Goal: Answer question/provide support: Share knowledge or assist other users

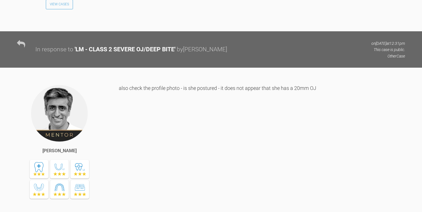
scroll to position [1029, 0]
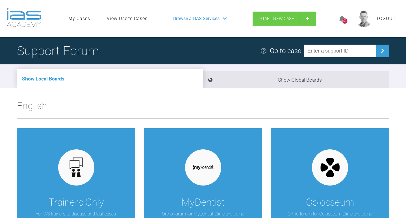
click at [331, 54] on input "text" at bounding box center [340, 51] width 72 height 13
paste input "NOWPGWJZ"
type input "NOWPGWJZ"
click at [342, 52] on input "text" at bounding box center [340, 51] width 72 height 13
paste input "KEAMZFVC"
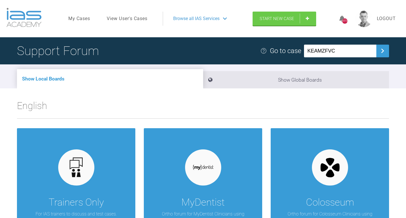
type input "KEAMZFVC"
click at [350, 52] on input "text" at bounding box center [340, 51] width 72 height 13
paste input "JCWTRPG2"
type input "JCWTRPG2"
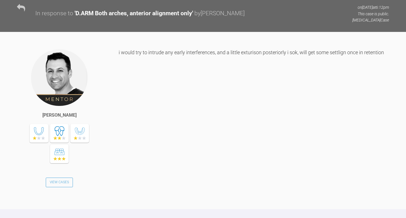
scroll to position [2800, 0]
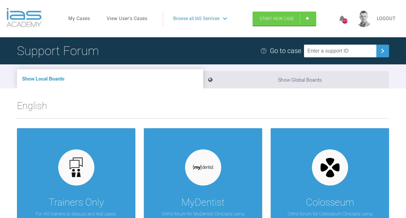
click at [335, 51] on input "text" at bounding box center [340, 51] width 72 height 13
paste input "EQ3CTS0X"
type input "EQ3CTS0X"
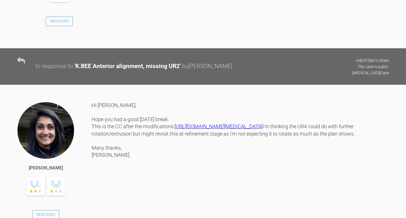
scroll to position [919, 0]
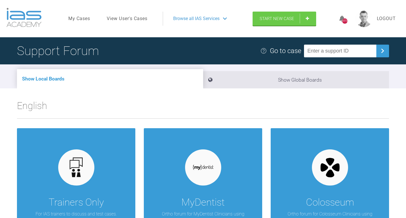
click at [347, 51] on input "text" at bounding box center [340, 51] width 72 height 13
paste input "6QUAEHI5"
type input "6QUAEHI5"
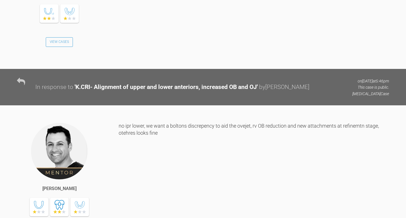
scroll to position [667, 0]
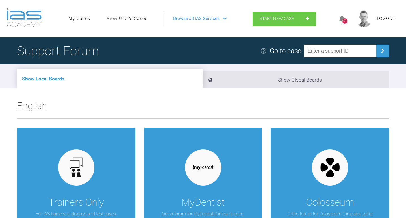
click at [355, 53] on input "text" at bounding box center [340, 51] width 72 height 13
paste input "JLIGVHQ7"
type input "JLIGVHQ7"
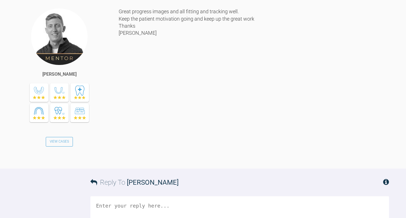
scroll to position [2087, 0]
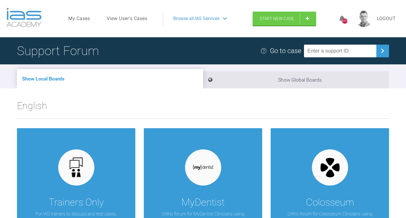
click at [323, 50] on input "text" at bounding box center [340, 51] width 72 height 13
paste input "HGPPRL7Z"
type input "HGPPRL7Z"
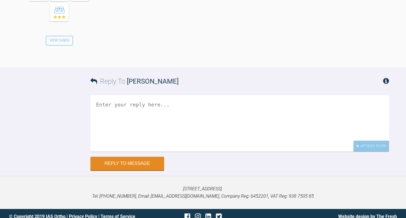
scroll to position [561, 0]
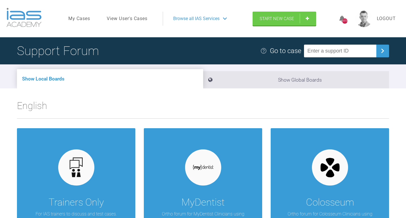
click at [327, 51] on input "text" at bounding box center [340, 51] width 72 height 13
paste input "YOX6AZLH"
type input "YOX6AZLH"
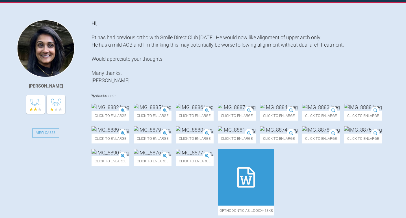
scroll to position [78, 0]
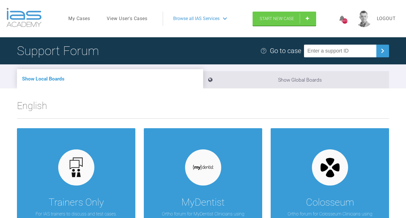
click at [349, 54] on input "text" at bounding box center [340, 51] width 72 height 13
paste input "QMT6EEHG"
type input "QMT6EEHG"
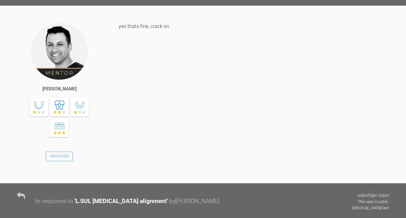
scroll to position [329, 0]
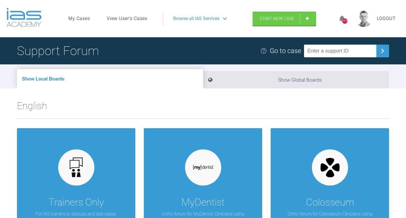
click at [325, 51] on input "text" at bounding box center [340, 51] width 72 height 13
paste input "PZXKYTOL"
type input "PZXKYTOL"
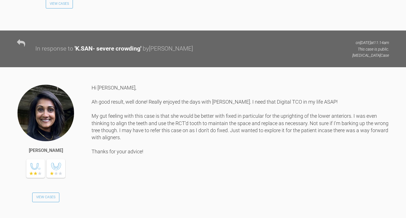
scroll to position [543, 0]
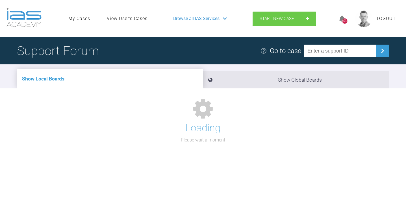
click at [330, 50] on input "text" at bounding box center [340, 51] width 72 height 13
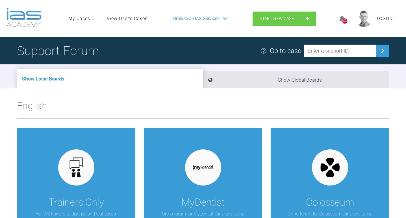
paste input "KILSOCOE"
type input "KILSOCOE"
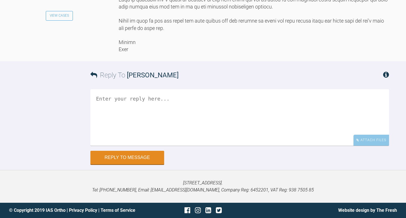
scroll to position [601, 0]
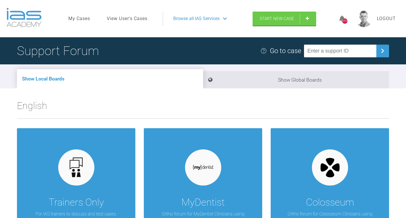
click at [327, 49] on input "text" at bounding box center [340, 51] width 72 height 13
paste input "D27JLH3P"
type input "D27JLH3P"
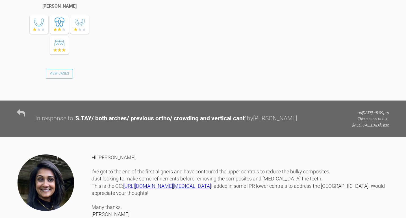
scroll to position [1286, 0]
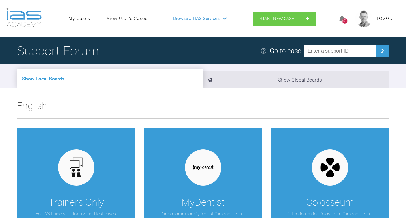
click at [342, 51] on input "text" at bounding box center [340, 51] width 72 height 13
paste input "OUCSEUEA"
type input "OUCSEUEA"
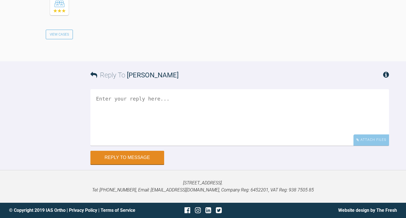
scroll to position [963, 0]
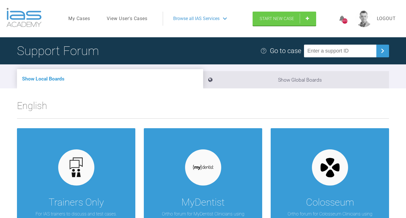
click at [320, 45] on input "text" at bounding box center [340, 51] width 72 height 13
paste input "URFJOV3O"
type input "URFJOV3O"
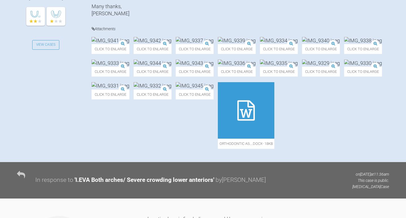
scroll to position [219, 0]
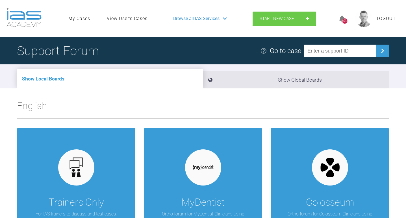
click at [322, 53] on input "text" at bounding box center [340, 51] width 72 height 13
paste input "WNVDDGUU"
type input "WNVDDGUU"
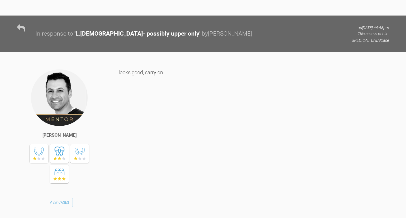
scroll to position [1546, 0]
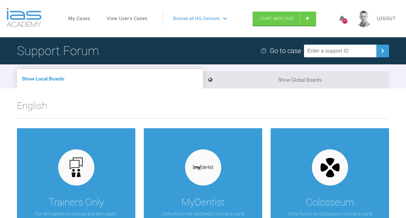
click at [326, 49] on input "text" at bounding box center [340, 51] width 72 height 13
paste input "FW0JLGWV"
type input "FW0JLGWV"
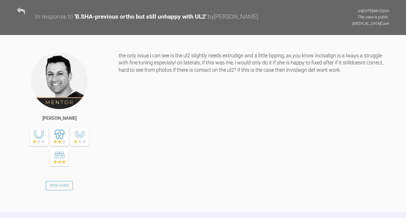
scroll to position [363, 0]
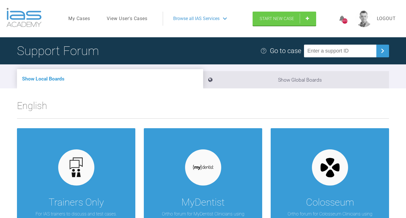
click at [336, 47] on input "text" at bounding box center [340, 51] width 72 height 13
paste input "NPBLKFCC"
type input "NPBLKFCC"
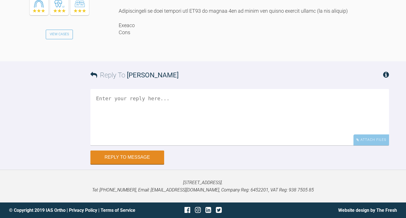
scroll to position [527, 0]
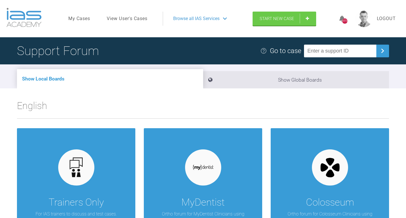
click at [331, 57] on input "text" at bounding box center [340, 51] width 72 height 13
paste input "MUABB4OM"
type input "MUABB4OM"
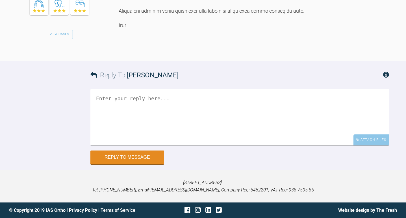
scroll to position [1445, 0]
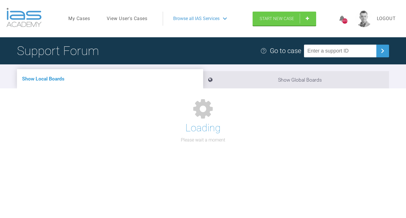
click at [323, 50] on input "text" at bounding box center [340, 51] width 72 height 13
paste input "RN3FJGKN"
type input "RN3FJGKN"
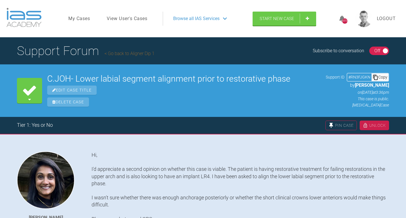
click at [133, 54] on link "Go back to Aligner Dip 1" at bounding box center [130, 53] width 50 height 5
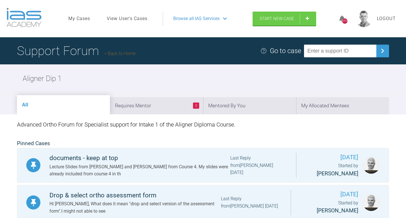
click at [336, 53] on input "text" at bounding box center [340, 51] width 72 height 13
paste input "HJLPICYD"
type input "HJLPICYD"
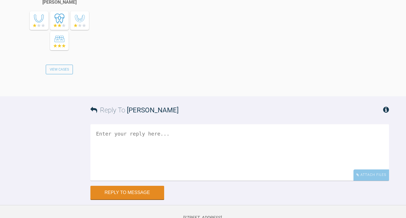
scroll to position [932, 0]
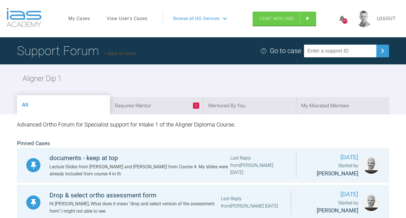
click at [334, 58] on div "Support Forum Back to Home Go to case" at bounding box center [203, 50] width 406 height 27
click at [329, 47] on input "text" at bounding box center [340, 51] width 72 height 13
paste input "52JKPSUY"
type input "52JKPSUY"
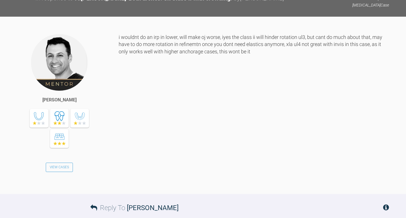
scroll to position [724, 0]
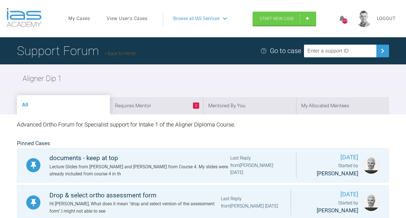
click at [325, 52] on input "text" at bounding box center [340, 51] width 72 height 13
paste input "VO44BUBE"
type input "VO44BUBE"
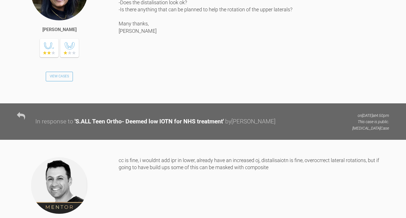
scroll to position [1101, 0]
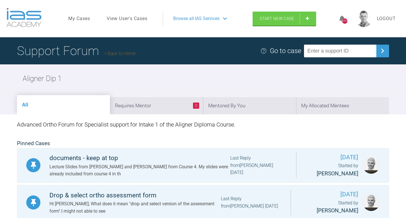
click at [128, 19] on link "View User's Cases" at bounding box center [127, 18] width 41 height 7
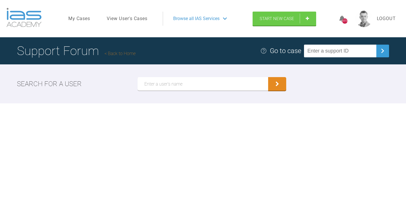
click at [158, 86] on input "text" at bounding box center [203, 84] width 131 height 14
type input "Amisha Patel"
click at [268, 77] on button "submit" at bounding box center [277, 84] width 18 height 14
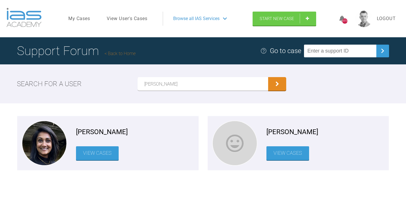
click at [92, 149] on link "View Cases" at bounding box center [97, 153] width 43 height 14
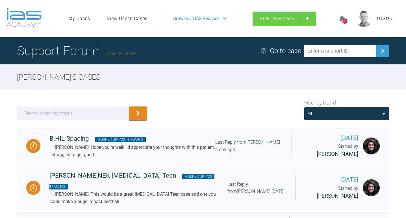
click at [325, 115] on div "All" at bounding box center [347, 113] width 78 height 6
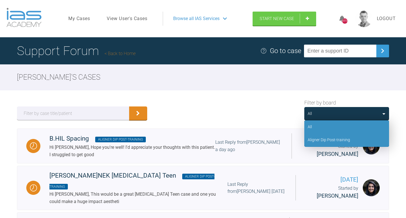
click at [325, 137] on div "Aligner Dip Post-training" at bounding box center [329, 140] width 42 height 6
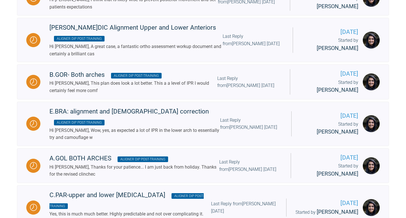
scroll to position [749, 0]
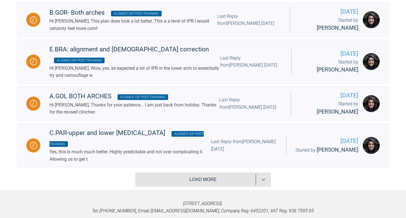
click at [203, 173] on button "Load more" at bounding box center [203, 180] width 136 height 14
click at [218, 173] on button "Load more" at bounding box center [203, 180] width 136 height 14
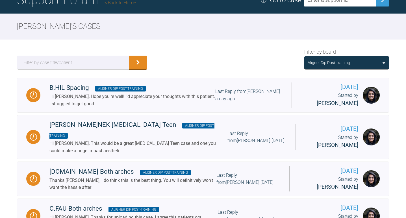
scroll to position [0, 0]
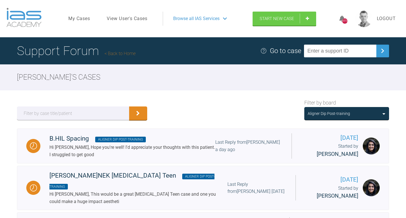
click at [341, 114] on div "Aligner Dip Post-training" at bounding box center [329, 113] width 42 height 6
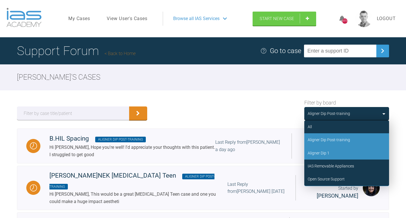
click at [337, 149] on div "Aligner Dip 1" at bounding box center [346, 153] width 85 height 13
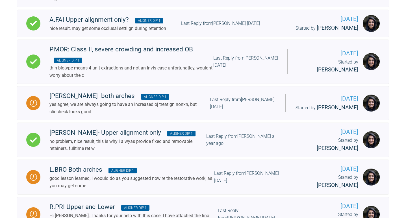
scroll to position [1744, 0]
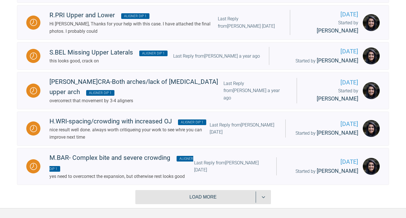
click at [184, 190] on button "Load more" at bounding box center [203, 197] width 136 height 14
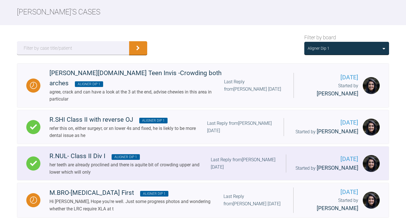
scroll to position [66, 0]
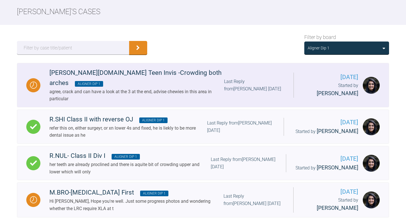
click at [172, 88] on div "agree, crack and can have a look at the 3 at the end, advise chewies in this ar…" at bounding box center [136, 95] width 175 height 14
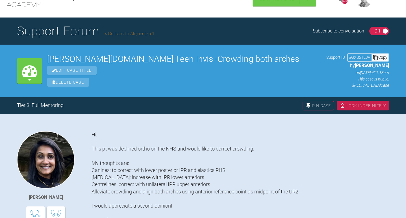
scroll to position [18, 0]
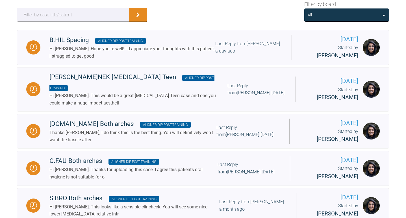
scroll to position [110, 0]
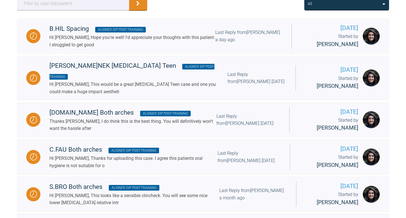
click at [336, 8] on div "All" at bounding box center [346, 3] width 85 height 13
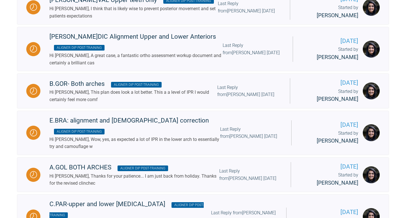
scroll to position [749, 0]
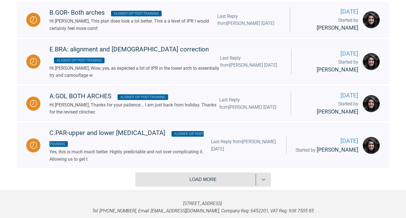
click at [196, 173] on button "Load more" at bounding box center [203, 180] width 136 height 14
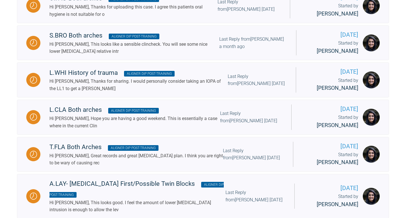
scroll to position [0, 0]
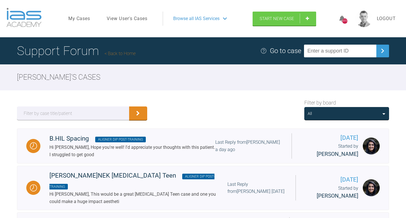
click at [331, 118] on div "All" at bounding box center [346, 113] width 85 height 13
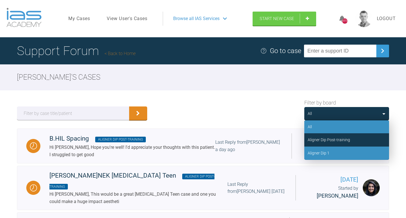
click at [325, 155] on div "Aligner Dip 1" at bounding box center [319, 153] width 22 height 6
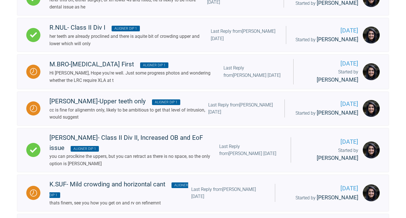
scroll to position [196, 0]
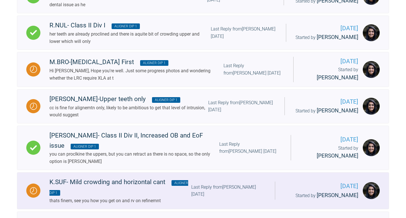
click at [121, 179] on div "K.SUF- Mild crowding and horizontal cant Aligner Dip 1" at bounding box center [120, 187] width 142 height 20
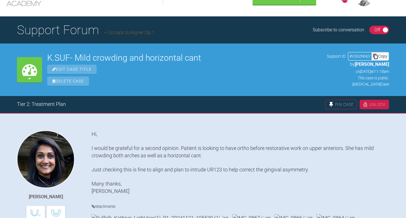
scroll to position [17, 0]
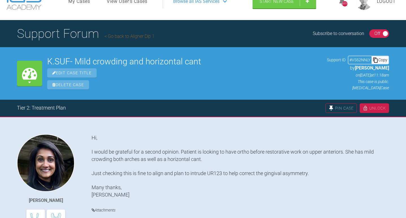
click at [385, 60] on div "Copy" at bounding box center [380, 59] width 17 height 7
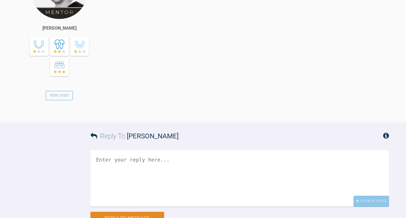
scroll to position [802, 0]
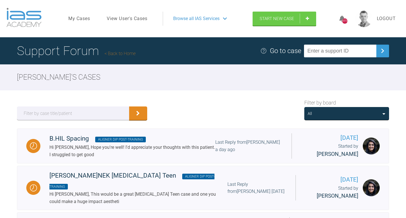
click at [320, 116] on div "All" at bounding box center [347, 113] width 78 height 6
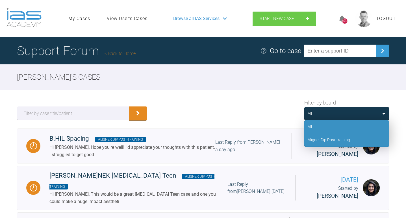
click at [325, 139] on div "Aligner Dip Post-training" at bounding box center [329, 140] width 42 height 6
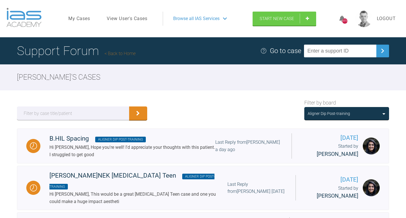
click at [330, 118] on div "Aligner Dip Post-training" at bounding box center [346, 113] width 85 height 13
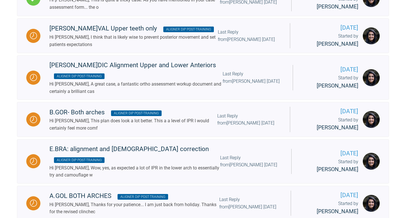
scroll to position [749, 0]
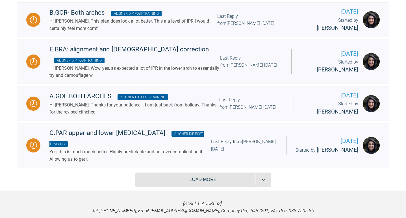
click at [230, 173] on button "Load more" at bounding box center [203, 180] width 136 height 14
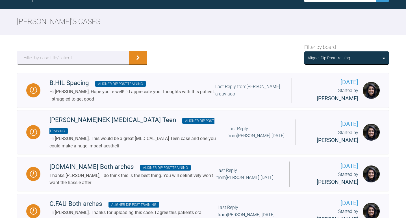
scroll to position [0, 0]
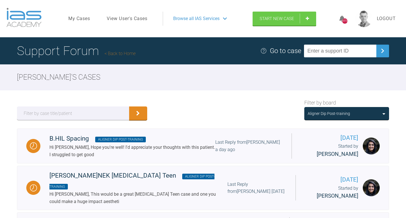
click at [360, 114] on div "Aligner Dip Post-training" at bounding box center [347, 113] width 78 height 6
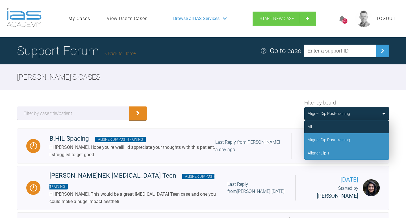
click at [339, 150] on div "Aligner Dip 1" at bounding box center [346, 153] width 85 height 13
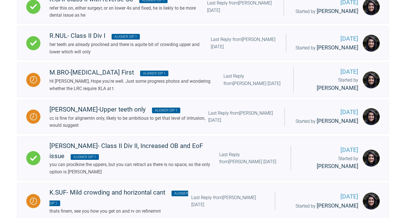
scroll to position [239, 0]
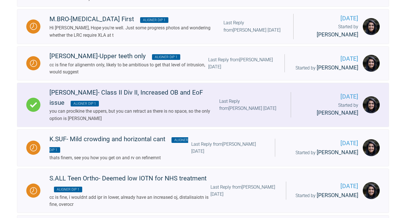
click at [132, 90] on div "J.LYON- Class II Div II, Increased OB and EoF issue Aligner Dip 1" at bounding box center [134, 98] width 170 height 20
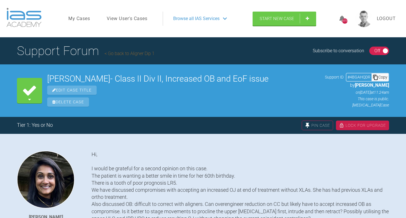
click at [384, 73] on div "Copy" at bounding box center [380, 76] width 17 height 7
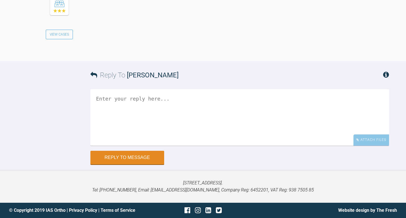
scroll to position [592, 0]
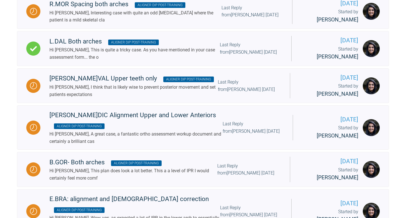
scroll to position [749, 0]
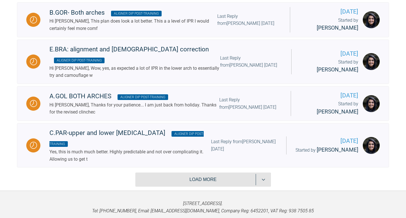
click at [210, 173] on button "Load more" at bounding box center [203, 180] width 136 height 14
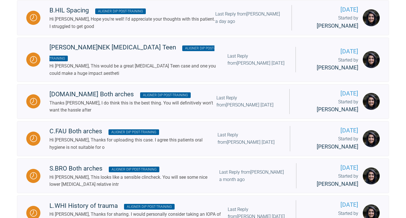
scroll to position [0, 0]
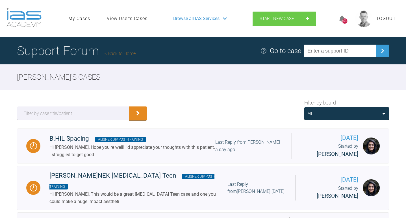
click at [360, 112] on div "All" at bounding box center [347, 113] width 78 height 6
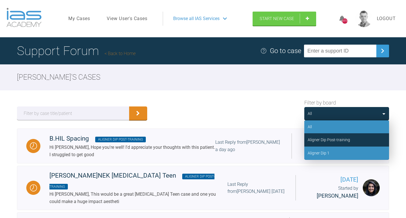
click at [339, 150] on div "Aligner Dip 1" at bounding box center [346, 153] width 85 height 13
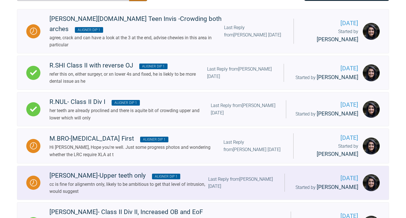
scroll to position [118, 0]
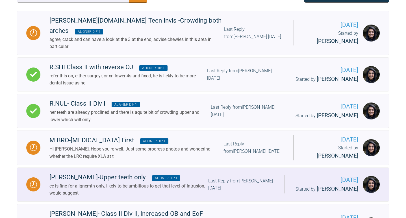
click at [130, 183] on div "cc is fine for alignemtn only, likely to be ambitious to get that level of intr…" at bounding box center [128, 190] width 159 height 14
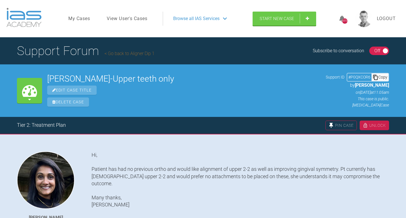
click at [380, 77] on div "Copy" at bounding box center [380, 76] width 17 height 7
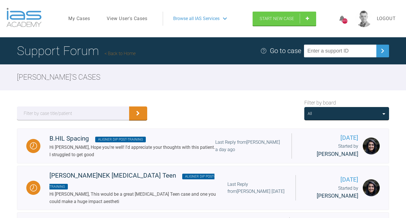
click at [342, 110] on div "All" at bounding box center [346, 113] width 85 height 13
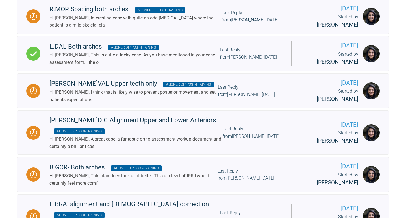
scroll to position [749, 0]
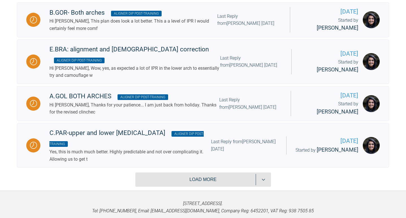
click at [194, 173] on button "Load more" at bounding box center [203, 180] width 136 height 14
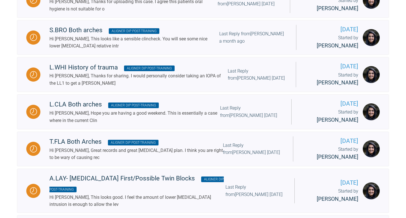
scroll to position [0, 0]
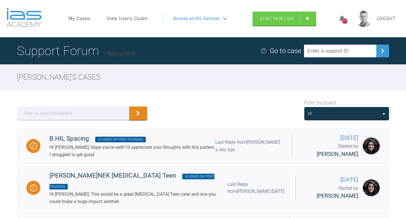
click at [333, 114] on div "All" at bounding box center [347, 113] width 78 height 6
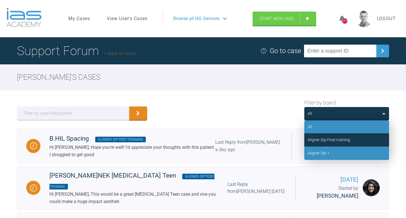
click at [328, 155] on div "Aligner Dip 1" at bounding box center [319, 153] width 22 height 6
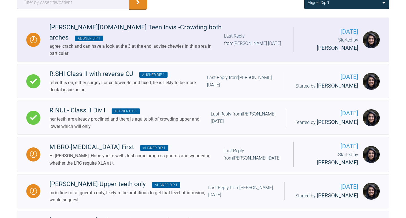
scroll to position [114, 0]
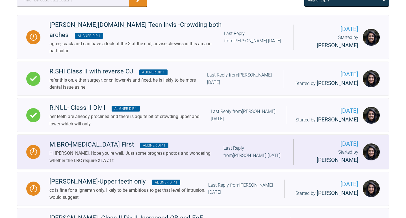
click at [139, 150] on div "Hi Zaid, Hope you're well. Just some progress photos and wondering whether the …" at bounding box center [136, 157] width 174 height 14
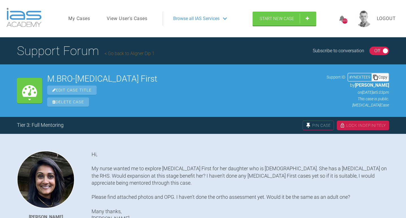
click at [382, 78] on div "Copy" at bounding box center [380, 76] width 17 height 7
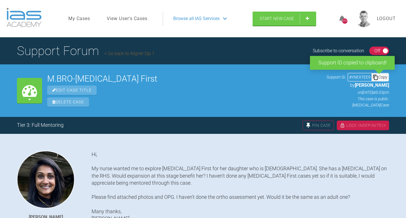
click at [381, 78] on div "Copy" at bounding box center [380, 76] width 17 height 7
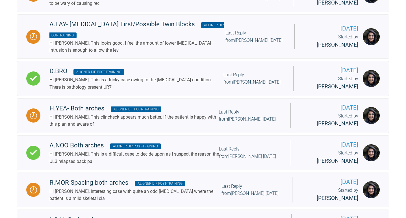
scroll to position [749, 0]
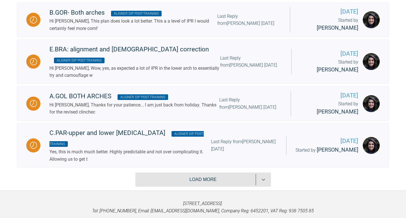
click at [205, 173] on button "Load more" at bounding box center [203, 180] width 136 height 14
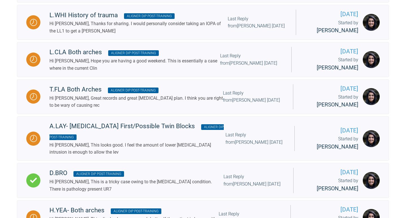
scroll to position [0, 0]
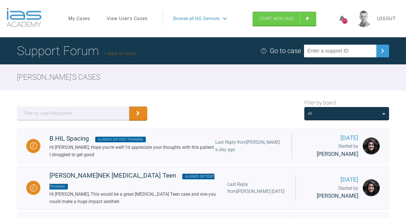
click at [370, 111] on div "All" at bounding box center [347, 113] width 78 height 6
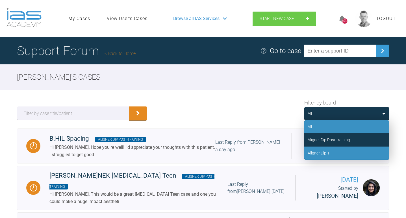
click at [339, 148] on div "Aligner Dip 1" at bounding box center [346, 153] width 85 height 13
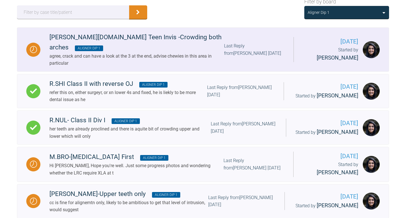
scroll to position [101, 0]
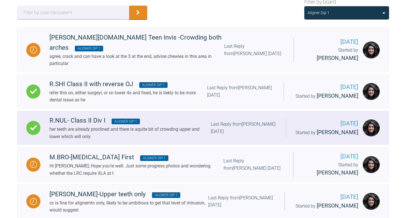
click at [134, 119] on span "Aligner Dip 1" at bounding box center [126, 122] width 28 height 6
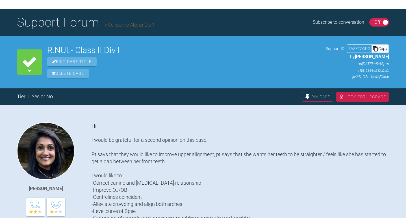
scroll to position [23, 0]
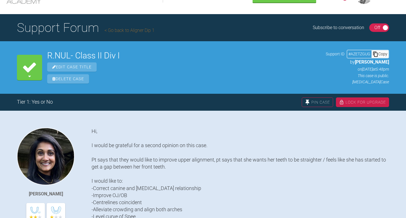
click at [381, 55] on div "Copy" at bounding box center [380, 53] width 17 height 7
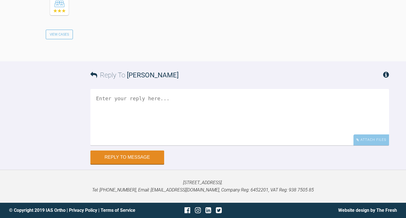
scroll to position [592, 0]
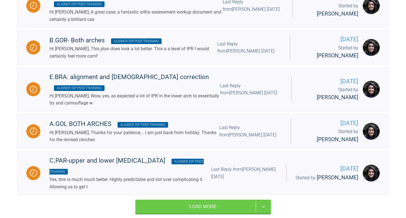
scroll to position [749, 0]
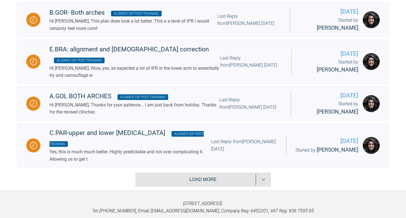
click at [218, 173] on button "Load more" at bounding box center [203, 180] width 136 height 14
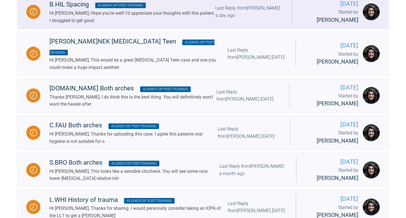
scroll to position [0, 0]
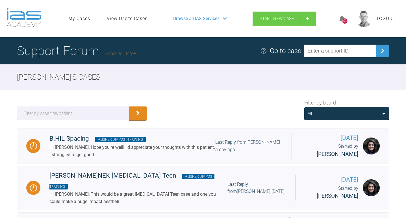
click at [342, 111] on div "All" at bounding box center [347, 113] width 78 height 6
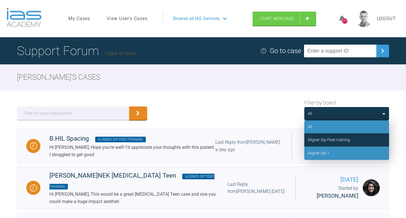
click at [328, 155] on div "Aligner Dip 1" at bounding box center [319, 153] width 22 height 6
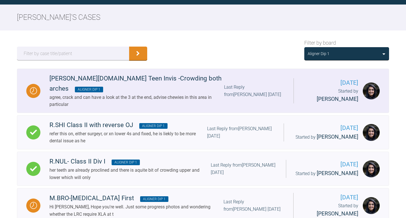
scroll to position [59, 0]
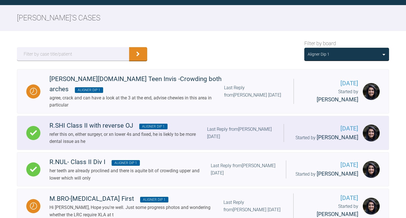
click at [178, 131] on div "refer this on, either surgeyr, or xn lower 4s and fixed, he is liekly to be mor…" at bounding box center [128, 138] width 158 height 14
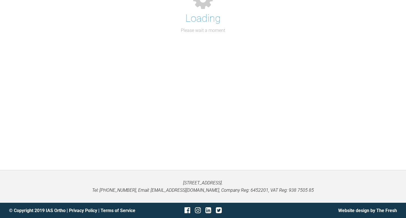
scroll to position [59, 0]
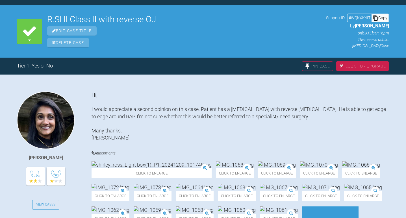
click at [382, 16] on div "Copy" at bounding box center [380, 17] width 17 height 7
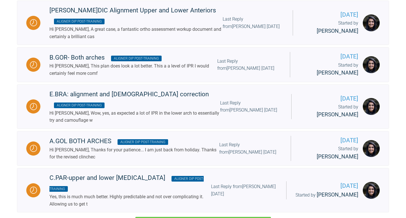
scroll to position [749, 0]
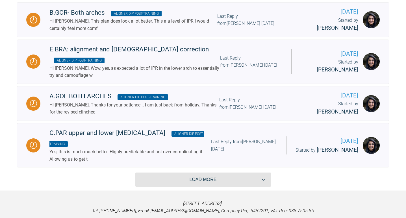
click at [174, 173] on button "Load more" at bounding box center [203, 180] width 136 height 14
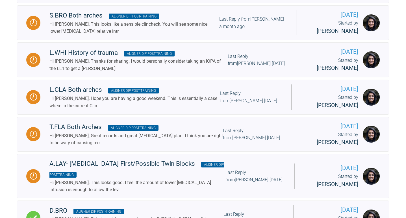
scroll to position [0, 0]
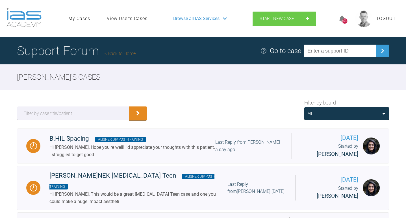
click at [324, 110] on div "All" at bounding box center [347, 113] width 78 height 6
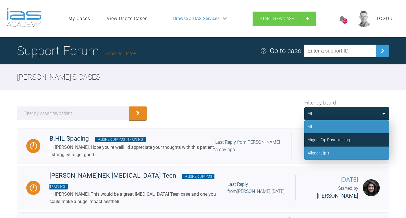
click at [320, 154] on div "Aligner Dip 1" at bounding box center [319, 153] width 22 height 6
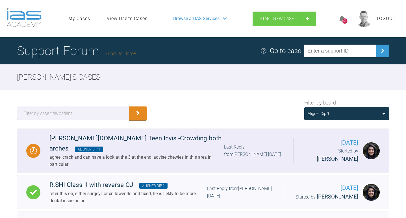
click at [129, 140] on div "J.CAR Teen Invis -Crowding both arches Aligner Dip 1" at bounding box center [136, 143] width 175 height 20
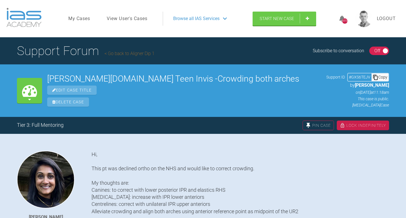
click at [385, 75] on div "Copy" at bounding box center [380, 76] width 17 height 7
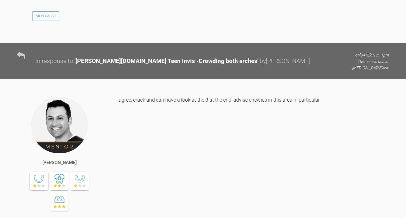
scroll to position [1161, 0]
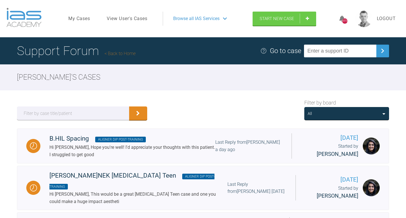
click at [330, 53] on input "text" at bounding box center [340, 51] width 72 height 13
paste input "CZKOLFTW"
type input "CZKOLFTW"
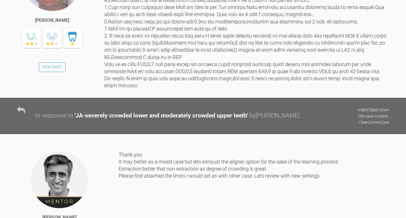
scroll to position [1295, 0]
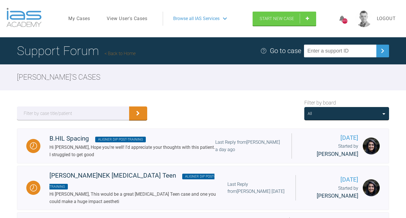
click at [330, 49] on input "text" at bounding box center [340, 51] width 72 height 13
paste input "SYELVTAT"
type input "SYELVTAT"
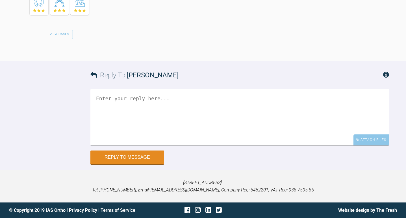
scroll to position [2230, 0]
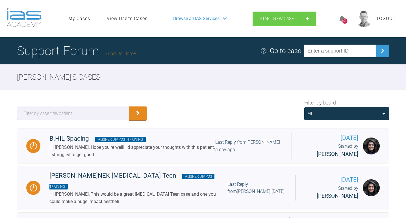
click at [324, 52] on input "text" at bounding box center [340, 51] width 72 height 13
paste input "5GHCDOJI"
type input "5GHCDOJI"
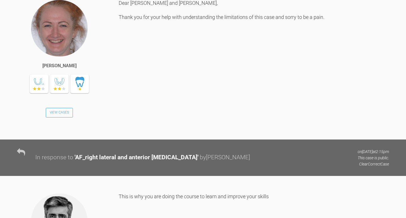
scroll to position [2817, 0]
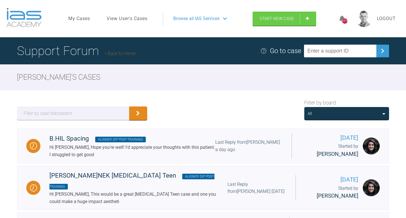
click at [350, 55] on input "text" at bounding box center [340, 51] width 72 height 13
paste input "3XD5W3NG"
type input "3XD5W3NG"
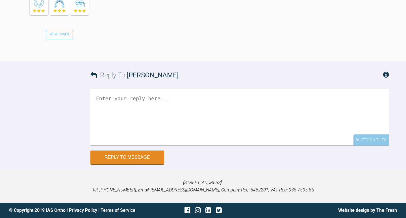
scroll to position [855, 0]
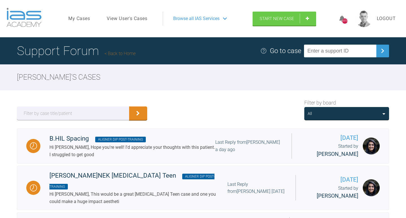
click at [326, 47] on input "text" at bounding box center [340, 51] width 72 height 13
paste input "SCCHQ7IM"
type input "SCCHQ7IM"
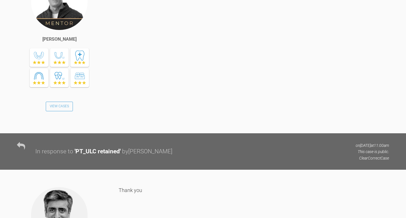
scroll to position [1400, 0]
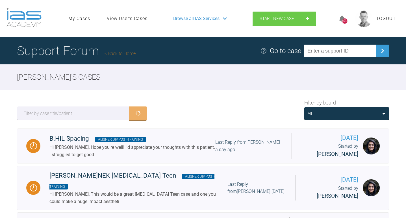
click at [348, 49] on input "text" at bounding box center [340, 51] width 72 height 13
paste input "PNJXOVLU"
type input "PNJXOVLU"
click at [317, 70] on div "Amisha Patel 's Cases" at bounding box center [203, 77] width 406 height 26
click at [333, 51] on input "text" at bounding box center [340, 51] width 72 height 13
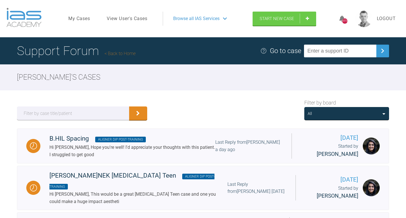
paste input "OGH59UPC"
type input "OGH59UPC"
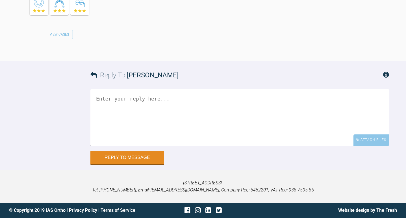
scroll to position [6239, 0]
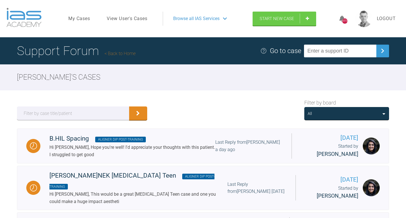
click at [334, 51] on input "text" at bounding box center [340, 51] width 72 height 13
paste input "BG7V0FUJ"
type input "BG7V0FUJ"
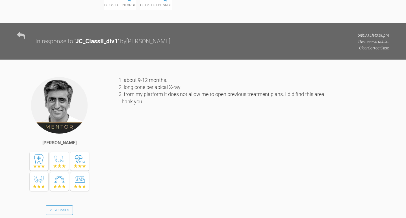
scroll to position [1979, 0]
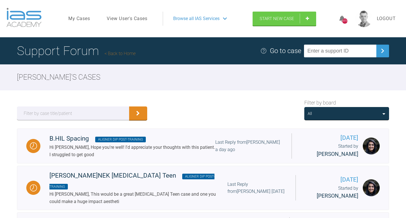
click at [333, 47] on input "text" at bounding box center [340, 51] width 72 height 13
paste input "YUHBS37K"
type input "YUHBS37K"
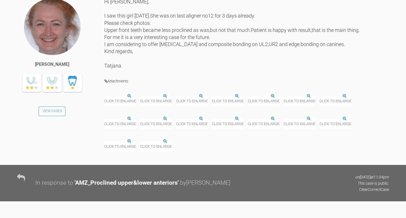
scroll to position [4091, 0]
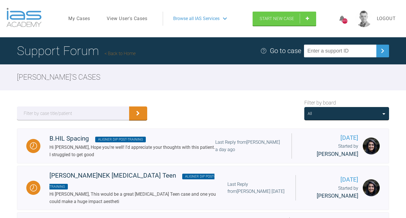
click at [338, 45] on input "text" at bounding box center [340, 51] width 72 height 13
paste input "KVVTEBKI"
type input "KVVTEBKI"
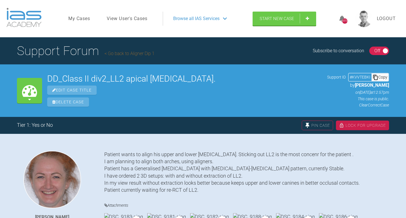
click at [138, 18] on link "View User's Cases" at bounding box center [127, 18] width 41 height 7
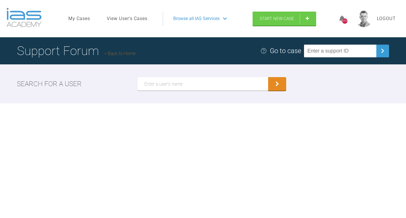
click at [147, 88] on input "text" at bounding box center [203, 84] width 131 height 14
type input "t"
type input "Tatjana"
click at [268, 77] on button "submit" at bounding box center [277, 84] width 18 height 14
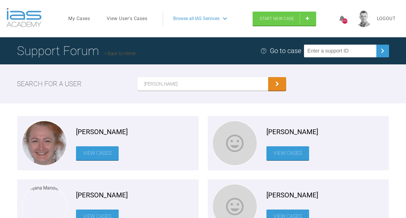
click at [95, 152] on link "View Cases" at bounding box center [97, 153] width 43 height 14
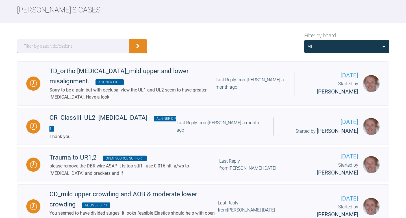
scroll to position [64, 0]
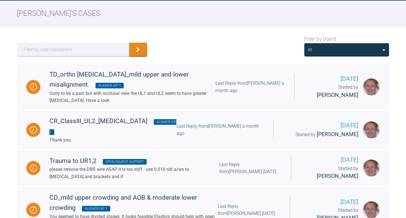
click at [347, 55] on div "All" at bounding box center [346, 49] width 85 height 13
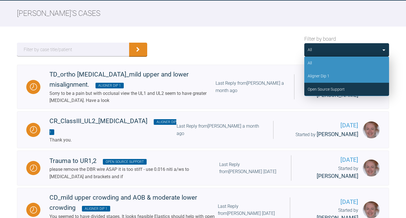
click at [336, 75] on div "Aligner Dip 1" at bounding box center [346, 75] width 85 height 13
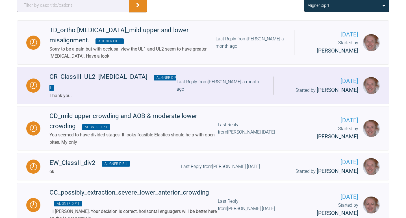
scroll to position [107, 0]
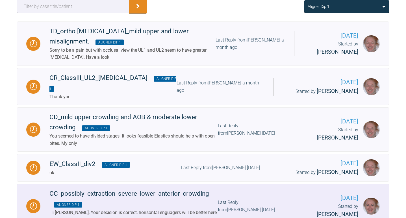
click at [156, 189] on div "CC_possibly_extraction_severe_lower_anterior_crowding Aligner Dip 1" at bounding box center [133, 199] width 168 height 20
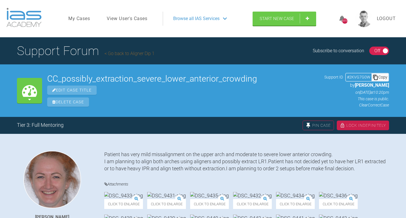
click at [379, 78] on div "Copy" at bounding box center [380, 76] width 17 height 7
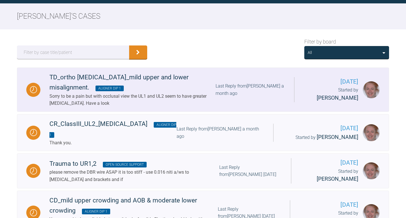
scroll to position [60, 0]
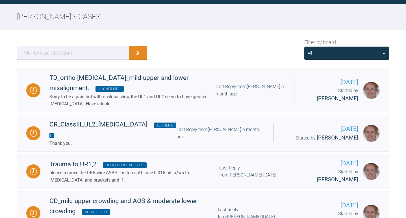
click at [312, 53] on div "All" at bounding box center [310, 53] width 4 height 6
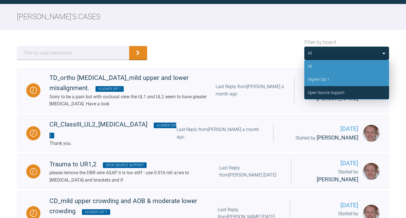
click at [319, 82] on div "Aligner Dip 1" at bounding box center [319, 79] width 22 height 6
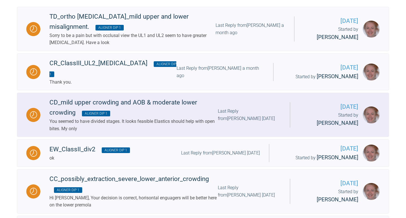
scroll to position [126, 0]
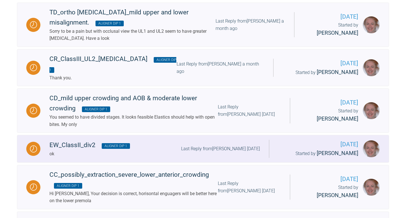
click at [125, 150] on div "ok" at bounding box center [89, 153] width 81 height 7
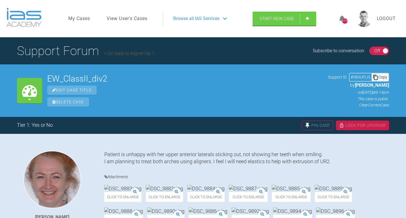
click at [380, 78] on div "Copy" at bounding box center [380, 76] width 17 height 7
click at [382, 77] on div "Copy" at bounding box center [380, 76] width 17 height 7
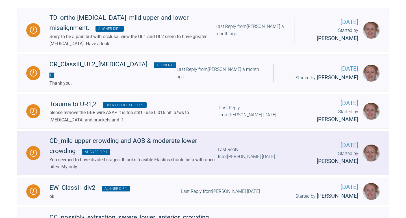
scroll to position [120, 0]
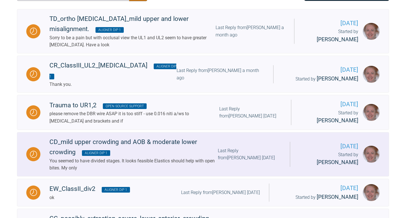
click at [142, 157] on div "You seemed to have divided stages. It looks feasible Elastics should help with …" at bounding box center [133, 164] width 168 height 14
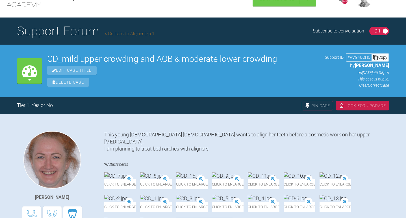
scroll to position [12, 0]
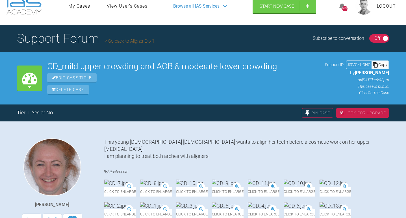
click at [381, 64] on div "Copy" at bounding box center [380, 64] width 17 height 7
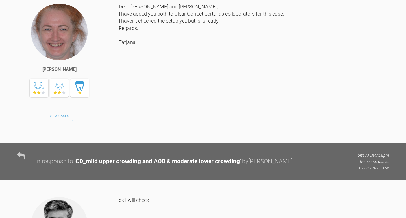
scroll to position [365, 0]
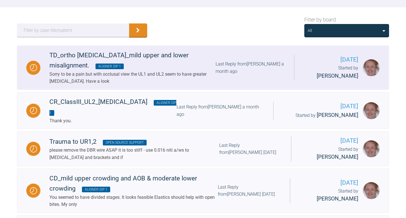
scroll to position [84, 0]
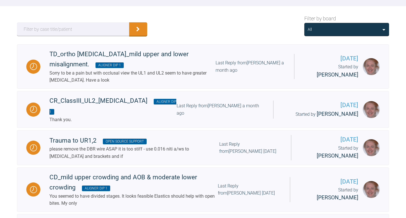
click at [325, 31] on div "All" at bounding box center [347, 29] width 78 height 6
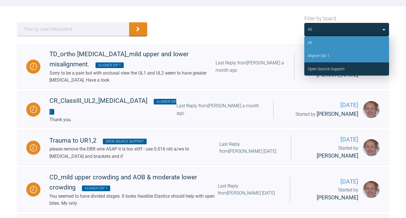
click at [324, 53] on div "Aligner Dip 1" at bounding box center [319, 56] width 22 height 6
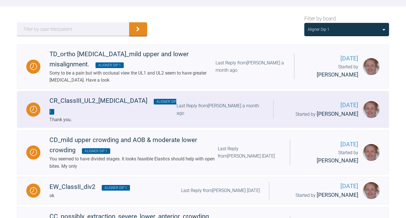
click at [83, 102] on div "CR_ClassIII_UL2_crossbite Aligner Dip 1" at bounding box center [112, 106] width 127 height 20
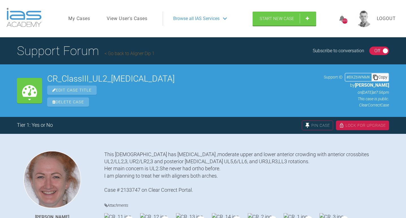
click at [377, 75] on icon at bounding box center [376, 78] width 6 height 6
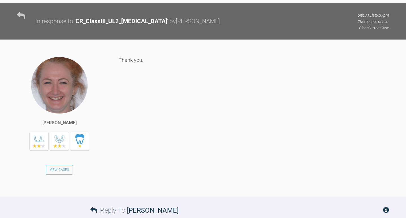
scroll to position [2094, 0]
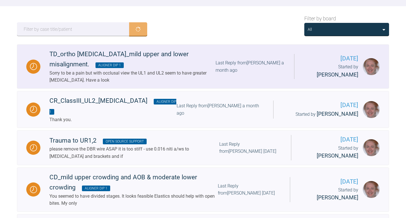
click at [151, 70] on div "Sorry to be a pain but with occlusal view the UL1 and UL2 seem to have greater …" at bounding box center [132, 76] width 166 height 14
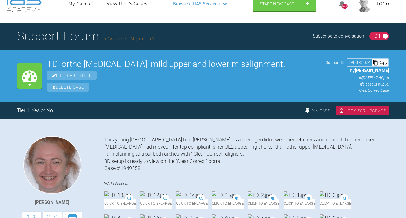
scroll to position [14, 0]
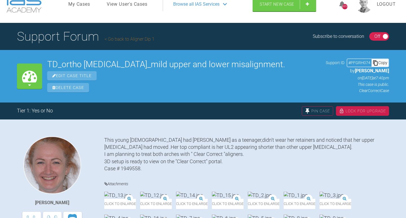
click at [381, 61] on div "Copy" at bounding box center [380, 62] width 17 height 7
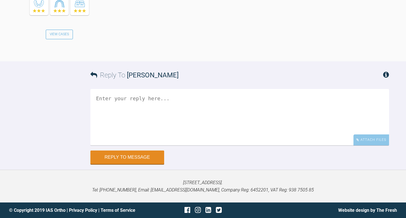
scroll to position [1384, 0]
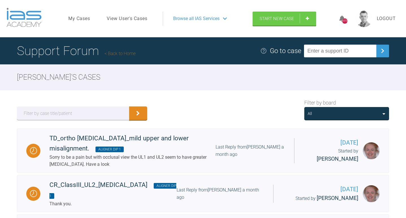
click at [348, 119] on div "All" at bounding box center [346, 113] width 85 height 13
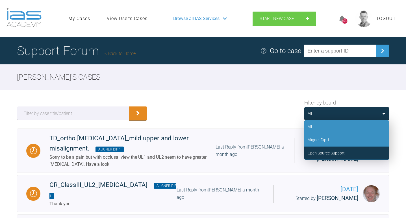
click at [328, 143] on div "Aligner Dip 1" at bounding box center [346, 139] width 85 height 13
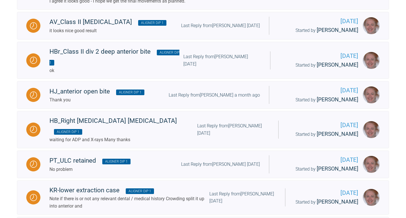
scroll to position [691, 0]
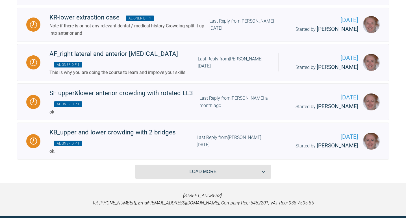
click at [194, 165] on button "Load more" at bounding box center [203, 172] width 136 height 14
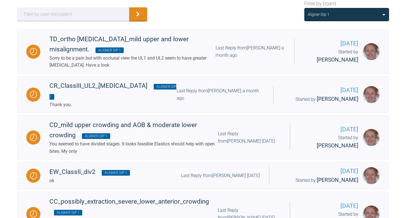
scroll to position [0, 0]
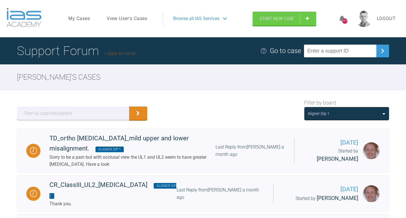
click at [136, 19] on link "View User's Cases" at bounding box center [127, 18] width 41 height 7
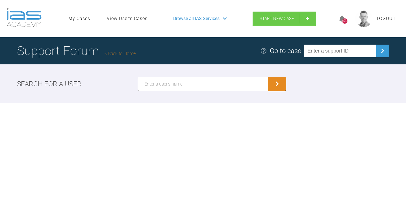
click at [161, 86] on input "text" at bounding box center [203, 84] width 131 height 14
type input "l"
type input "Larisa"
click at [268, 77] on button "submit" at bounding box center [277, 84] width 18 height 14
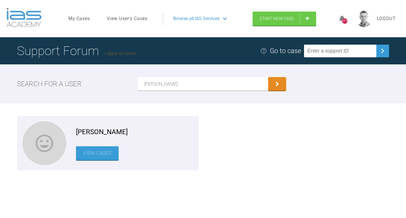
click at [94, 157] on link "View Cases" at bounding box center [97, 153] width 43 height 14
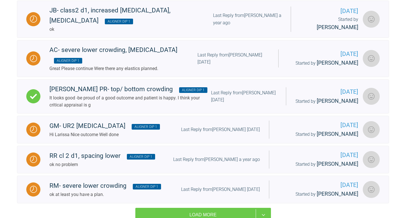
scroll to position [711, 0]
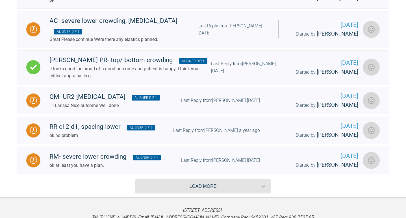
click at [186, 179] on button "Load more" at bounding box center [203, 186] width 136 height 14
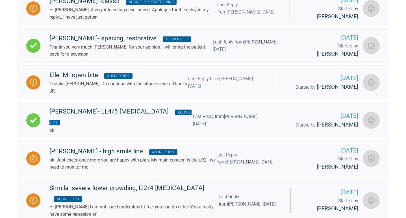
scroll to position [0, 0]
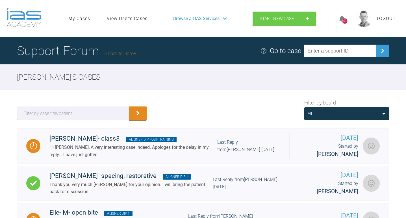
click at [347, 110] on div "All" at bounding box center [346, 113] width 85 height 13
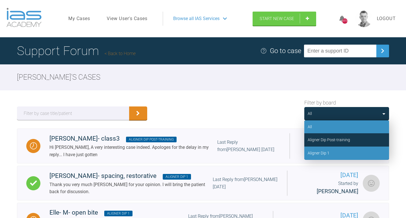
click at [334, 152] on div "Aligner Dip 1" at bounding box center [346, 153] width 85 height 13
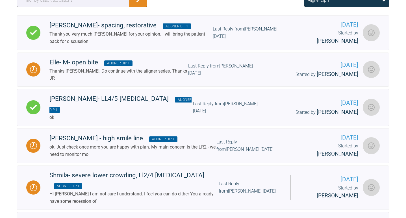
scroll to position [17, 0]
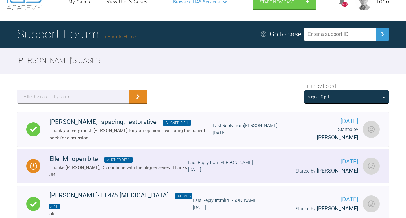
click at [188, 161] on div "Last Reply from Josh Rowley 3 months ago" at bounding box center [226, 166] width 76 height 14
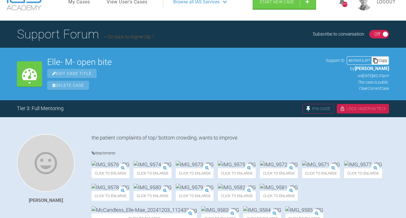
click at [380, 62] on div "Copy" at bounding box center [380, 60] width 17 height 7
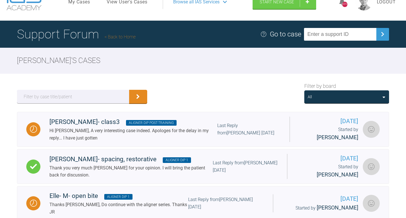
click at [353, 92] on div "All" at bounding box center [346, 96] width 85 height 13
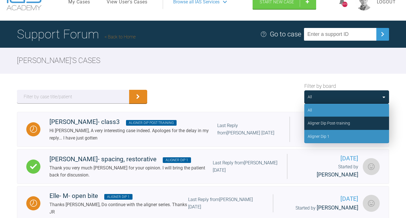
click at [327, 132] on div "Aligner Dip 1" at bounding box center [346, 136] width 85 height 13
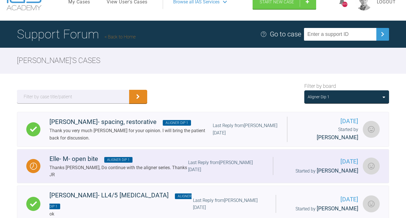
click at [159, 157] on div "Elle- M- open bite Aligner Dip 1" at bounding box center [118, 159] width 139 height 10
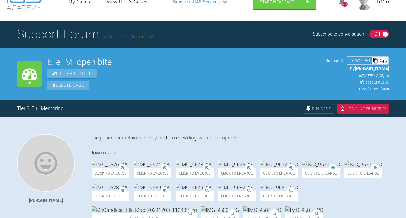
click at [383, 62] on div "Copy" at bounding box center [380, 60] width 17 height 7
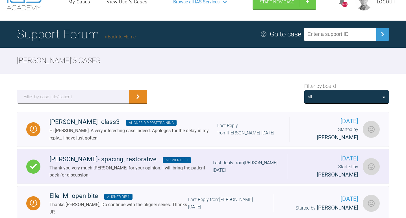
click at [97, 168] on div "Thank you very much Josh for your opinion. I will bring the patient back for di…" at bounding box center [130, 171] width 163 height 14
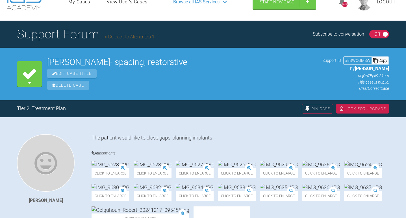
click at [377, 60] on icon at bounding box center [375, 60] width 5 height 5
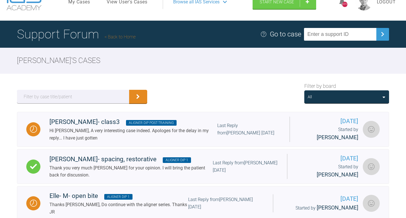
click at [322, 35] on input "text" at bounding box center [340, 34] width 72 height 13
type input "Ç"
paste input "3ABST578"
type input "3ABST578"
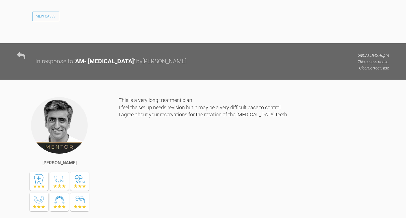
scroll to position [1965, 0]
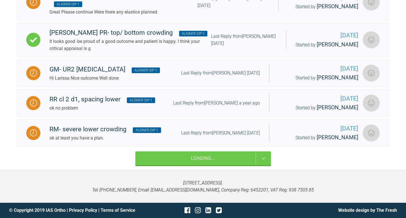
scroll to position [17, 0]
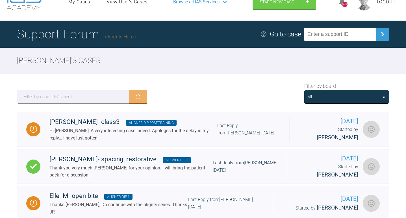
click at [345, 38] on input "text" at bounding box center [340, 34] width 72 height 13
paste input "BESSK1IV"
type input "BESSK1IV"
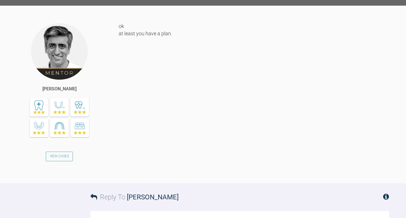
scroll to position [4530, 0]
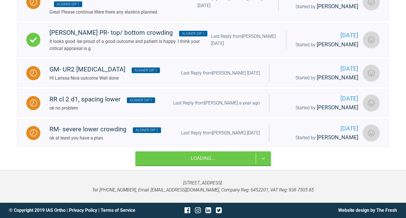
scroll to position [17, 0]
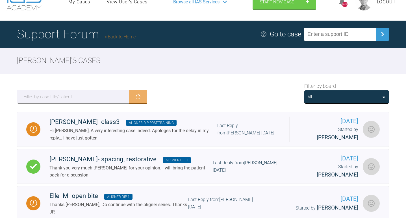
click at [342, 47] on div "Support Forum Back to Home Go to case" at bounding box center [203, 34] width 406 height 27
click at [338, 35] on input "text" at bounding box center [340, 34] width 72 height 13
paste input "PWWY6AI2"
type input "PWWY6AI2"
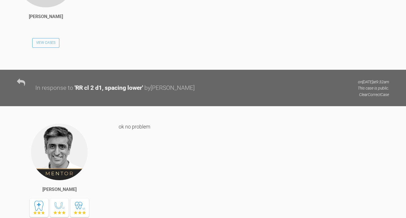
scroll to position [3546, 0]
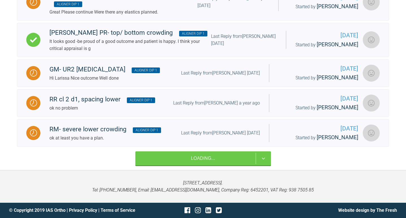
scroll to position [17, 0]
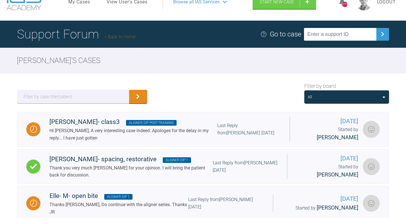
click at [332, 33] on input "text" at bounding box center [340, 34] width 72 height 13
paste input "3KABETHV"
type input "3KABETHV"
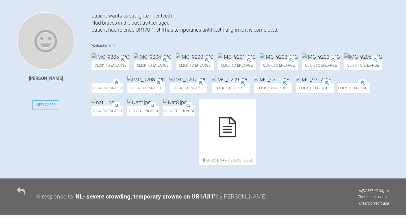
scroll to position [147, 0]
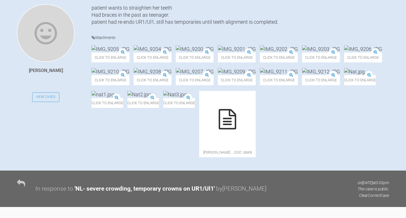
scroll to position [17, 0]
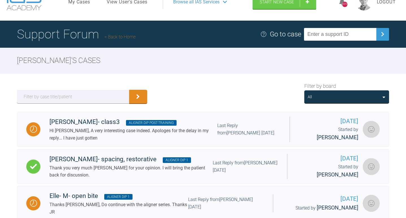
click at [332, 39] on input "text" at bounding box center [340, 34] width 72 height 13
paste input "G37KPFMK"
type input "G37KPFMK"
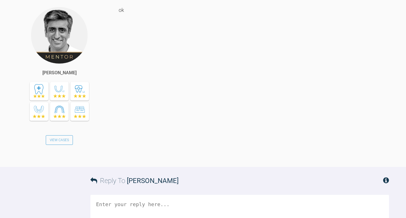
scroll to position [707, 0]
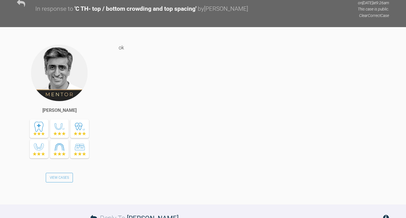
scroll to position [17, 0]
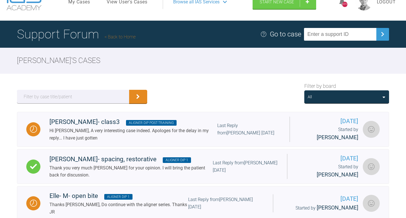
click at [328, 35] on input "text" at bounding box center [340, 34] width 72 height 13
paste input "FA4ZP4R6"
type input "FA4ZP4R6"
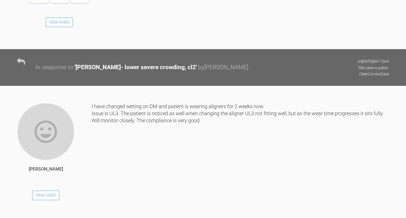
scroll to position [3550, 0]
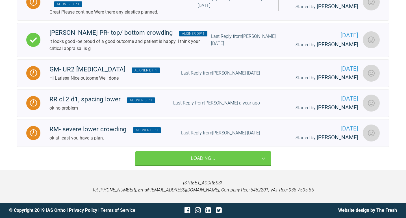
scroll to position [17, 0]
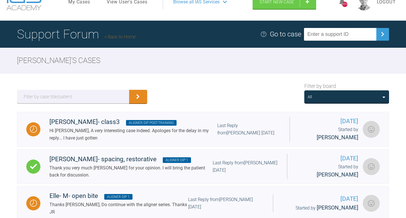
click at [335, 34] on input "text" at bounding box center [340, 34] width 72 height 13
paste input "RXZAJRF3"
type input "RXZAJRF3"
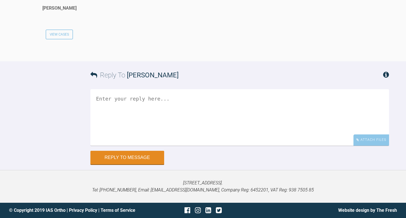
scroll to position [3277, 0]
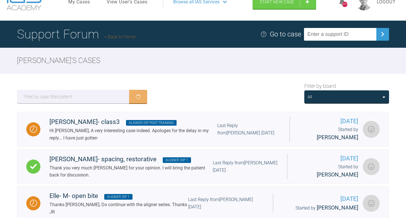
click at [338, 30] on input "text" at bounding box center [340, 34] width 72 height 13
paste input "SEN3ZP42"
type input "SEN3ZP42"
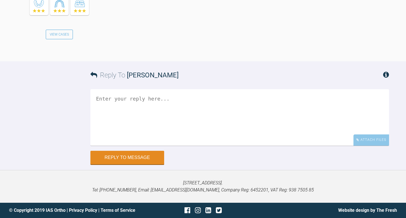
scroll to position [823, 0]
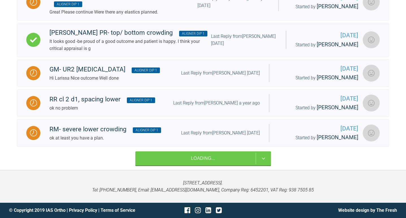
scroll to position [17, 0]
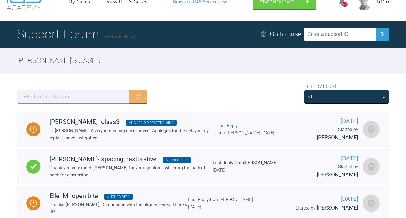
click at [353, 26] on div "Support Forum Back to Home Go to case" at bounding box center [203, 34] width 406 height 27
click at [344, 36] on input "text" at bounding box center [340, 34] width 72 height 13
paste input "NOIVZH1W"
type input "NOIVZH1W"
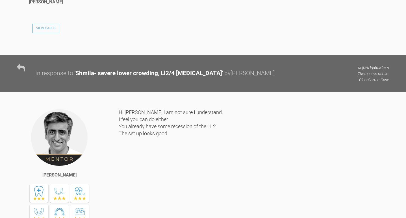
scroll to position [1427, 0]
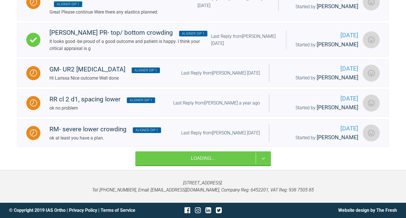
scroll to position [17, 0]
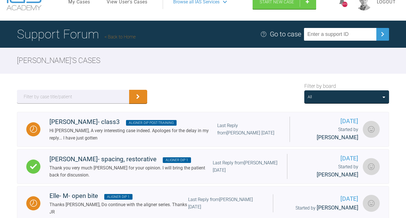
click at [334, 35] on input "text" at bounding box center [340, 34] width 72 height 13
paste input "UFKMPGK6"
type input "UFKMPGK6"
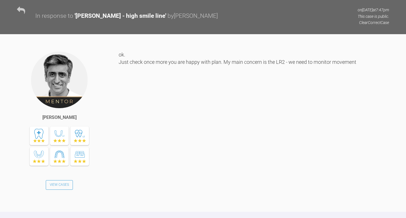
scroll to position [763, 0]
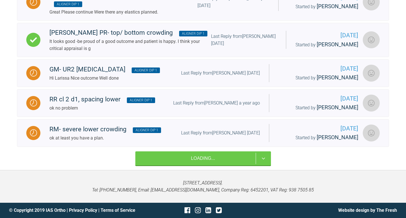
scroll to position [17, 0]
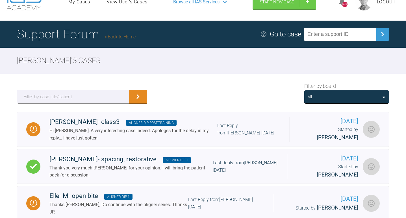
click at [326, 35] on input "text" at bounding box center [340, 34] width 72 height 13
paste input "LJ4QDTNG"
type input "LJ4QDTNG"
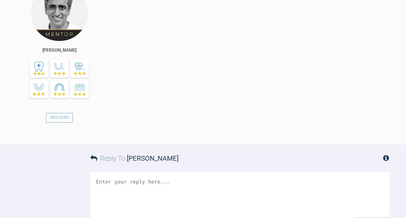
scroll to position [1497, 0]
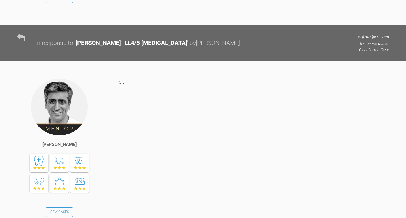
scroll to position [17, 0]
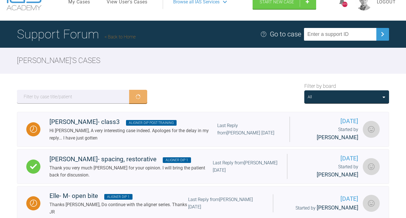
click at [337, 34] on input "text" at bounding box center [340, 34] width 72 height 13
paste input "6YWX3JRT"
type input "6YWX3JRT"
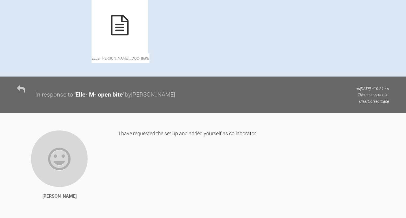
scroll to position [93, 0]
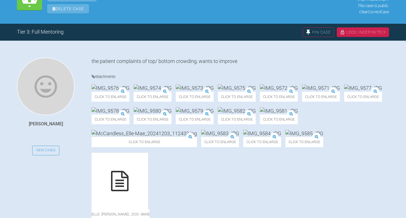
click at [171, 92] on img at bounding box center [153, 87] width 38 height 7
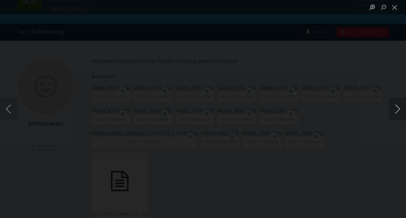
click at [396, 108] on button "Next image" at bounding box center [397, 109] width 17 height 23
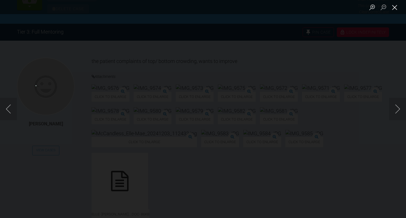
click at [395, 7] on button "Close lightbox" at bounding box center [394, 7] width 11 height 10
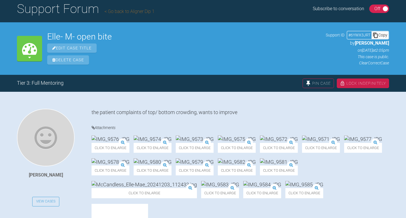
scroll to position [0, 0]
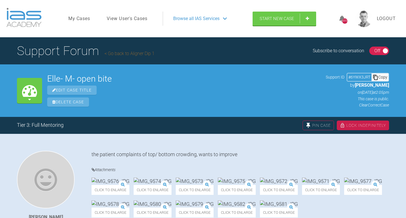
scroll to position [17, 0]
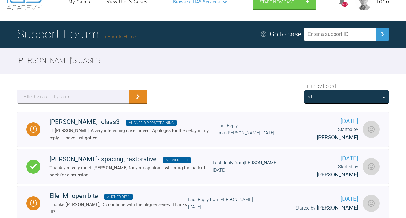
click at [354, 39] on input "text" at bounding box center [340, 34] width 72 height 13
paste input "5BWQGMSW"
type input "5BWQGMSW"
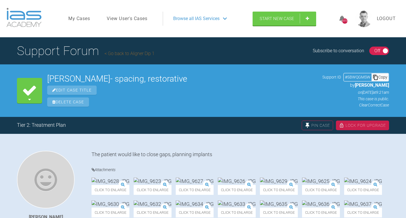
click at [133, 17] on link "View User's Cases" at bounding box center [127, 18] width 41 height 7
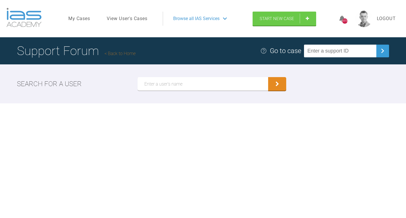
click at [160, 86] on input "text" at bounding box center [203, 84] width 131 height 14
type input "lARISA"
click at [268, 77] on button "submit" at bounding box center [277, 84] width 18 height 14
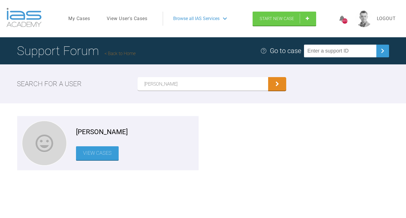
click at [91, 152] on link "View Cases" at bounding box center [97, 153] width 43 height 14
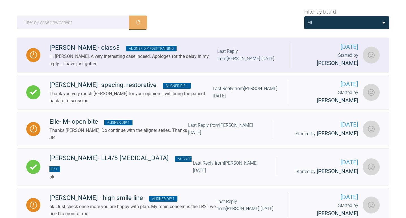
scroll to position [111, 0]
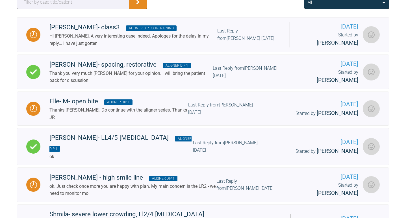
click at [346, 5] on div "All" at bounding box center [347, 2] width 78 height 6
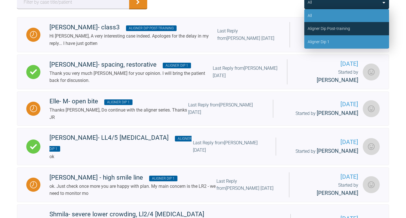
click at [336, 41] on div "Aligner Dip 1" at bounding box center [346, 41] width 85 height 13
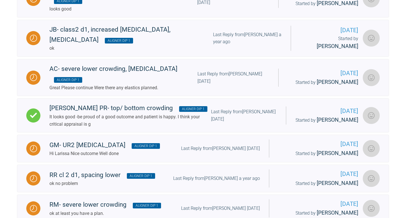
scroll to position [672, 0]
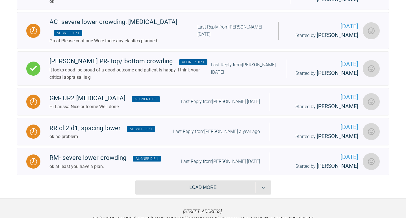
click at [199, 181] on button "Load more" at bounding box center [203, 188] width 136 height 14
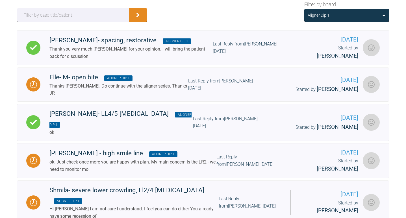
scroll to position [0, 0]
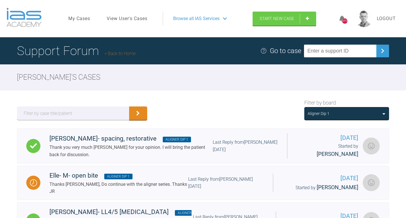
click at [337, 48] on input "text" at bounding box center [340, 51] width 72 height 13
paste input "SEXDUH29"
type input "SEXDUH29"
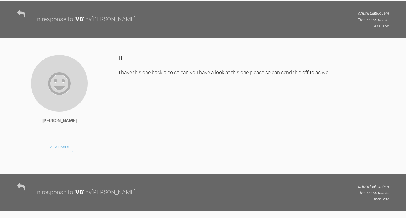
scroll to position [1749, 0]
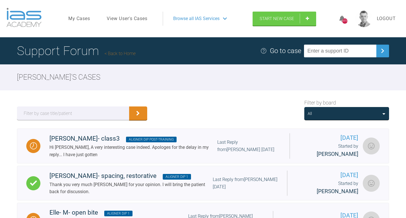
click at [324, 58] on div "Support Forum Back to Home Go to case" at bounding box center [203, 50] width 406 height 27
click at [329, 52] on input "text" at bounding box center [340, 51] width 72 height 13
paste input "PQDIDYS6"
type input "PQDIDYS6"
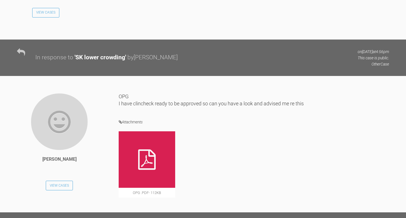
scroll to position [1127, 0]
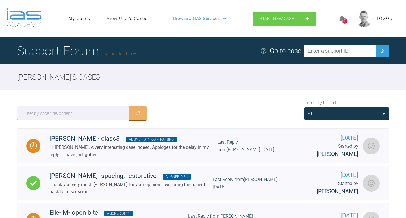
click at [346, 54] on input "text" at bounding box center [340, 51] width 72 height 13
paste input "NPQIZGFK"
type input "NPQIZGFK"
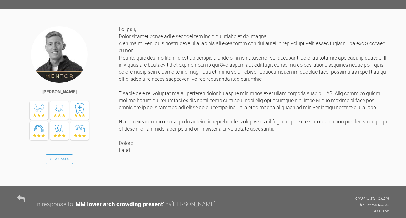
scroll to position [443, 0]
